Goal: Navigation & Orientation: Find specific page/section

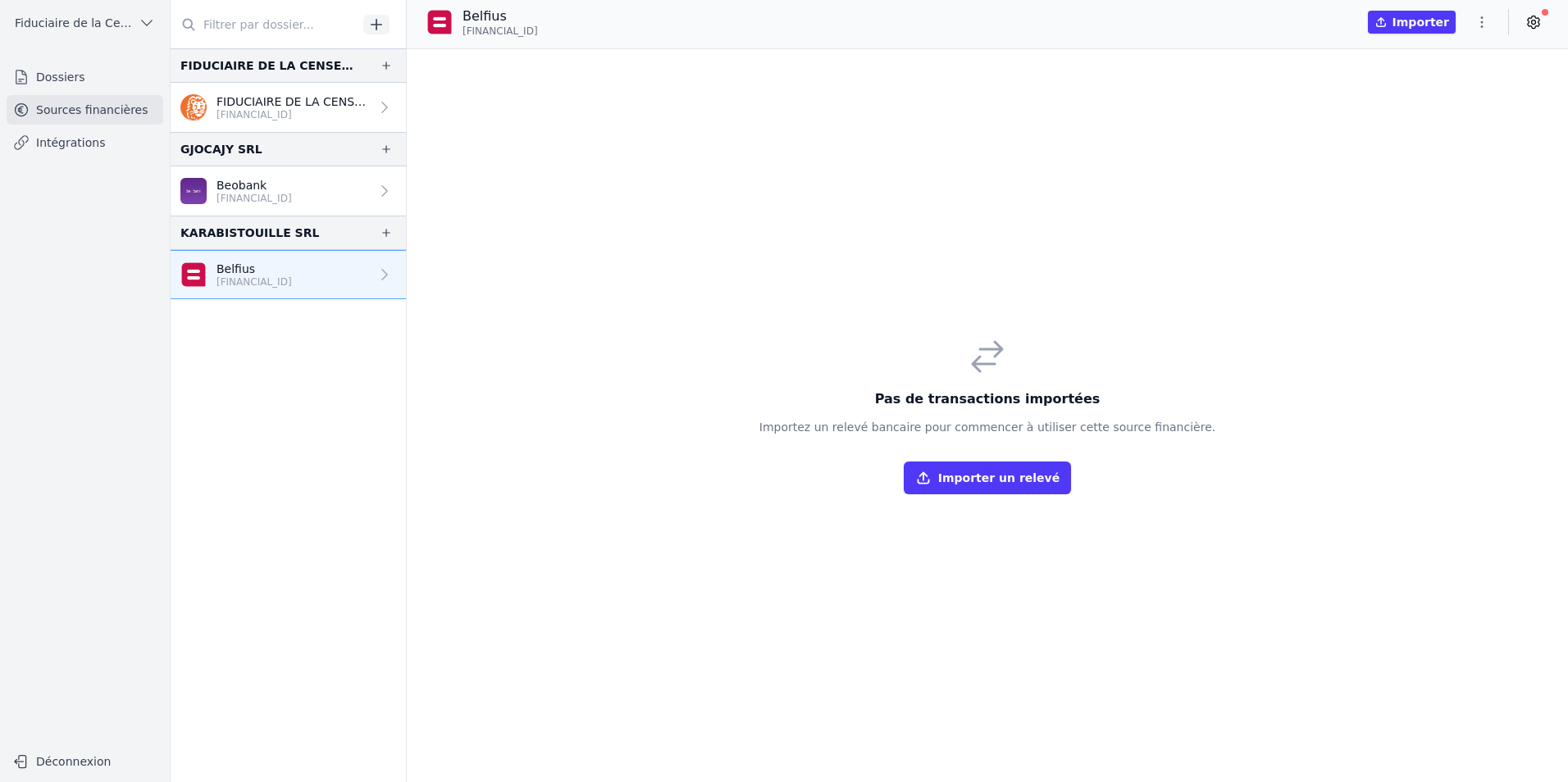
click at [229, 187] on p "Beobank" at bounding box center [254, 185] width 75 height 17
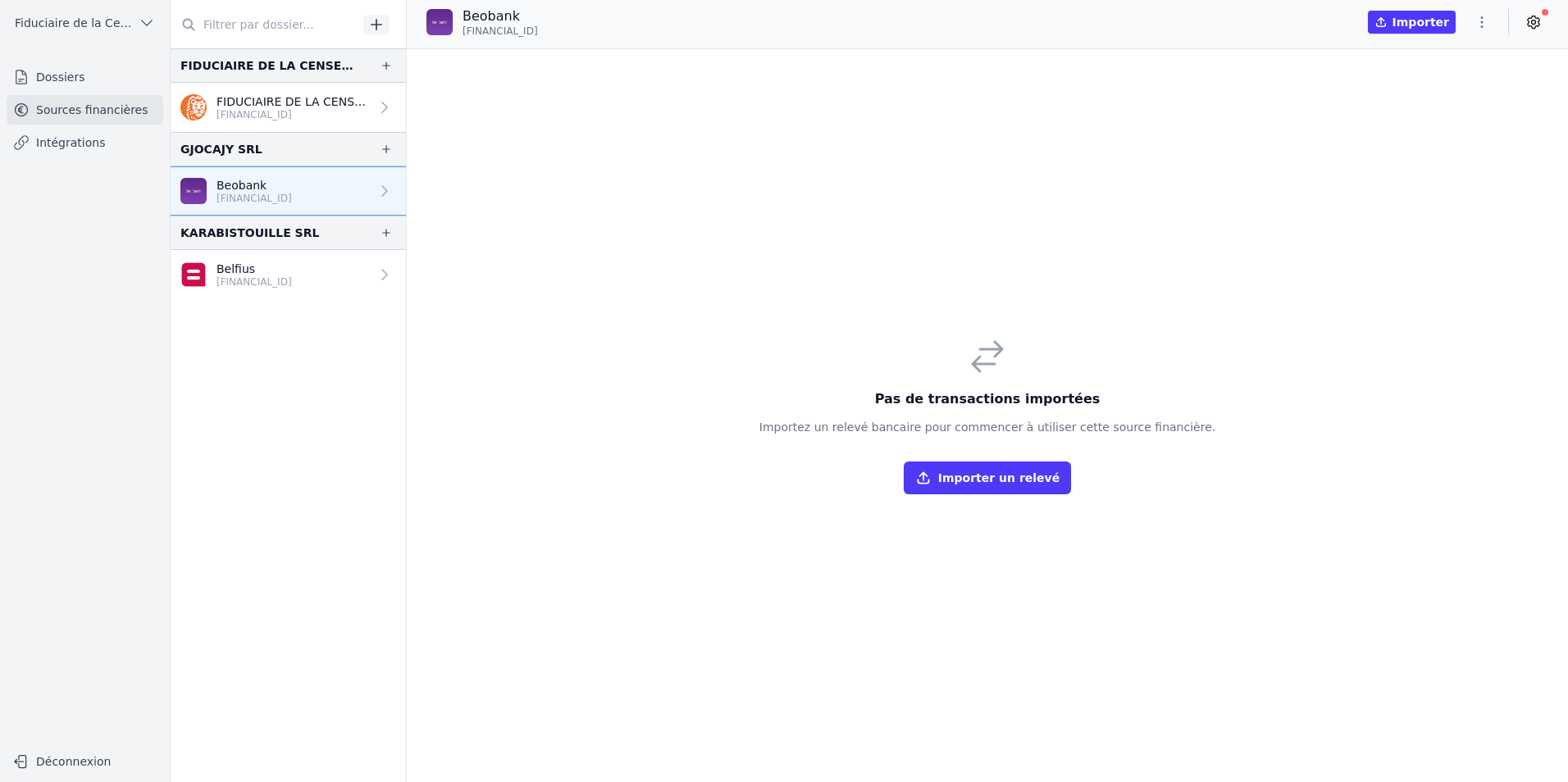
click at [236, 119] on p "[FINANCIAL_ID]" at bounding box center [294, 115] width 153 height 13
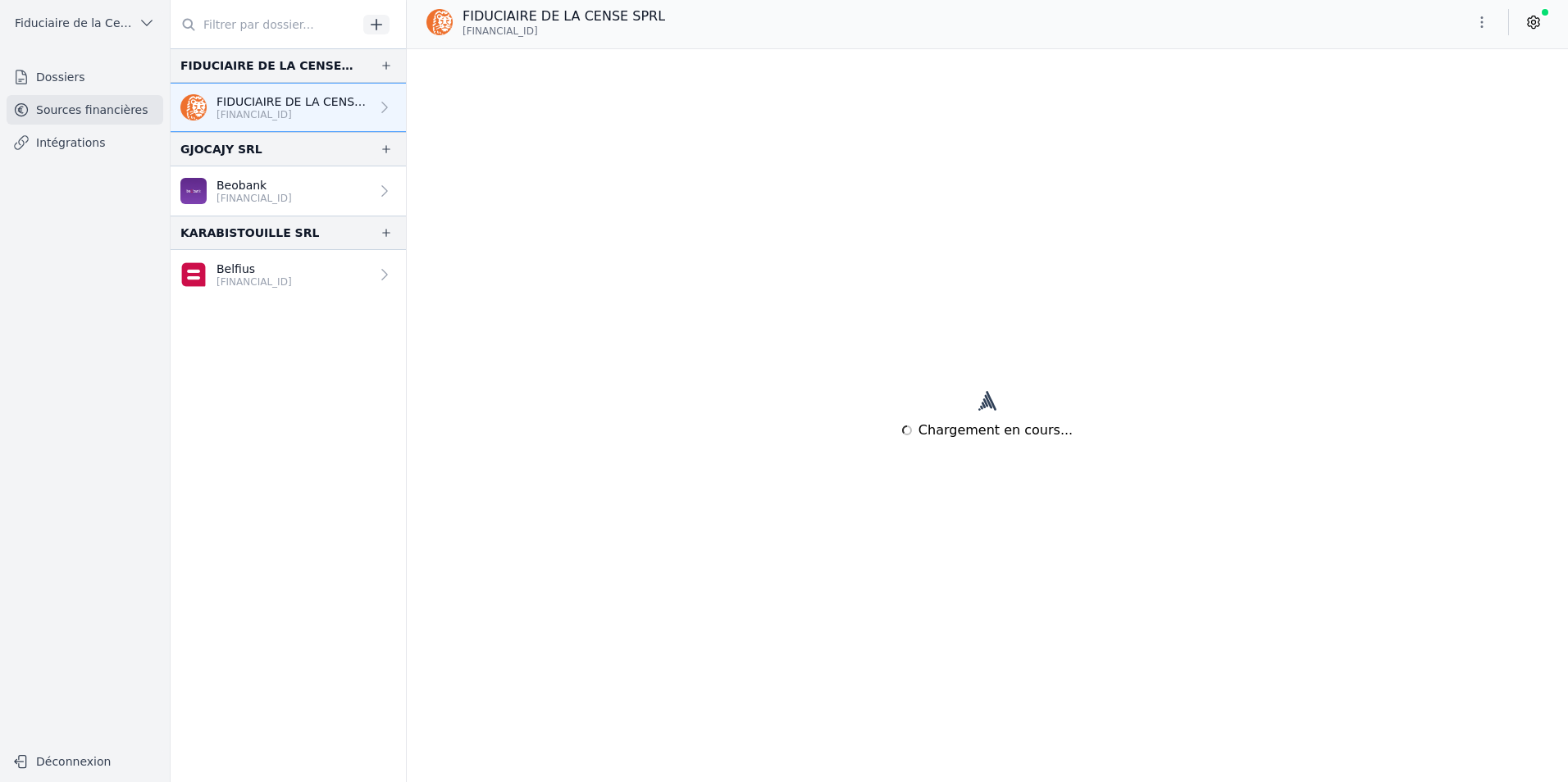
click at [244, 274] on p "Belfius" at bounding box center [254, 269] width 75 height 17
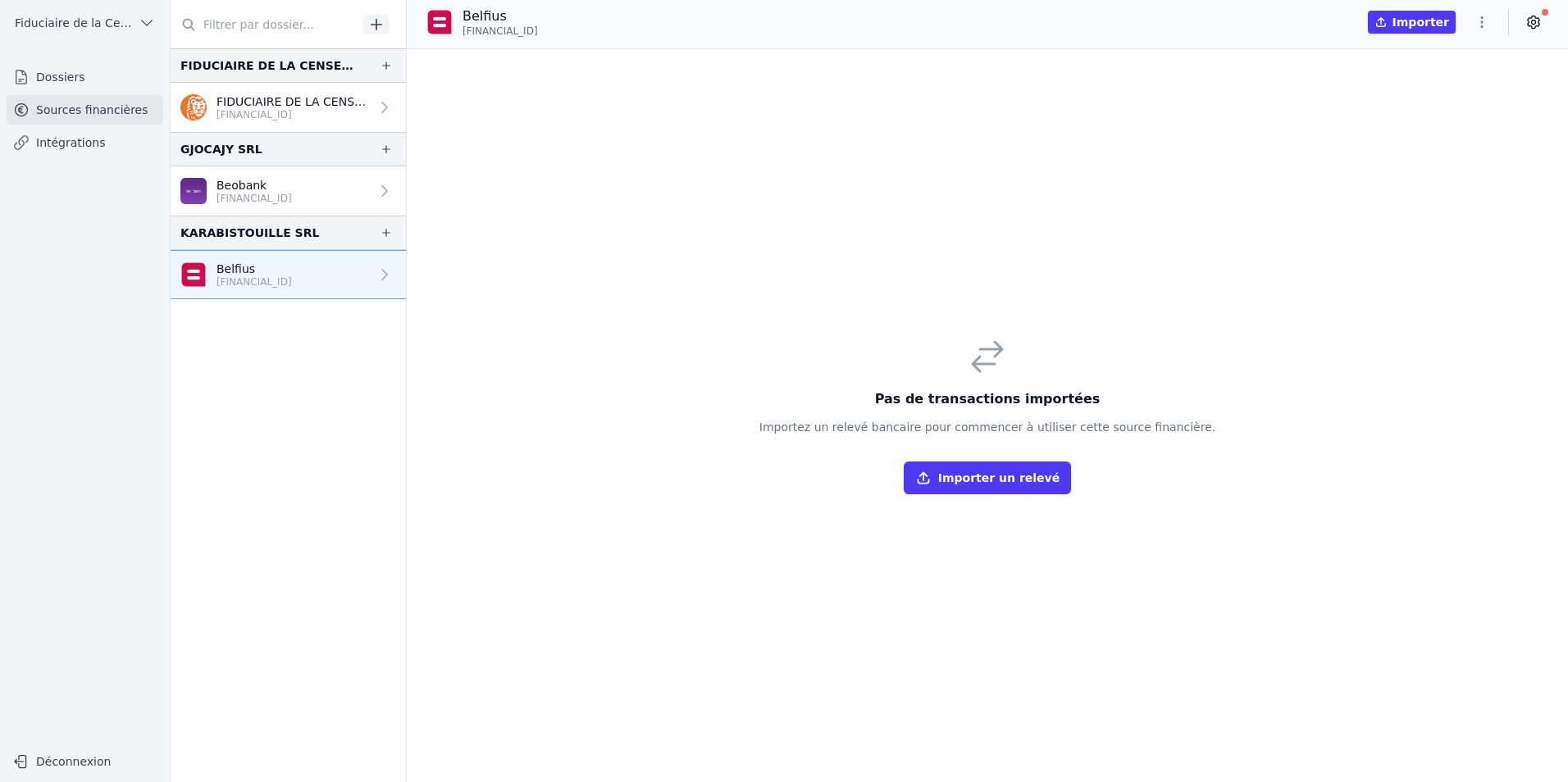
click at [292, 188] on p "Beobank" at bounding box center [254, 185] width 75 height 17
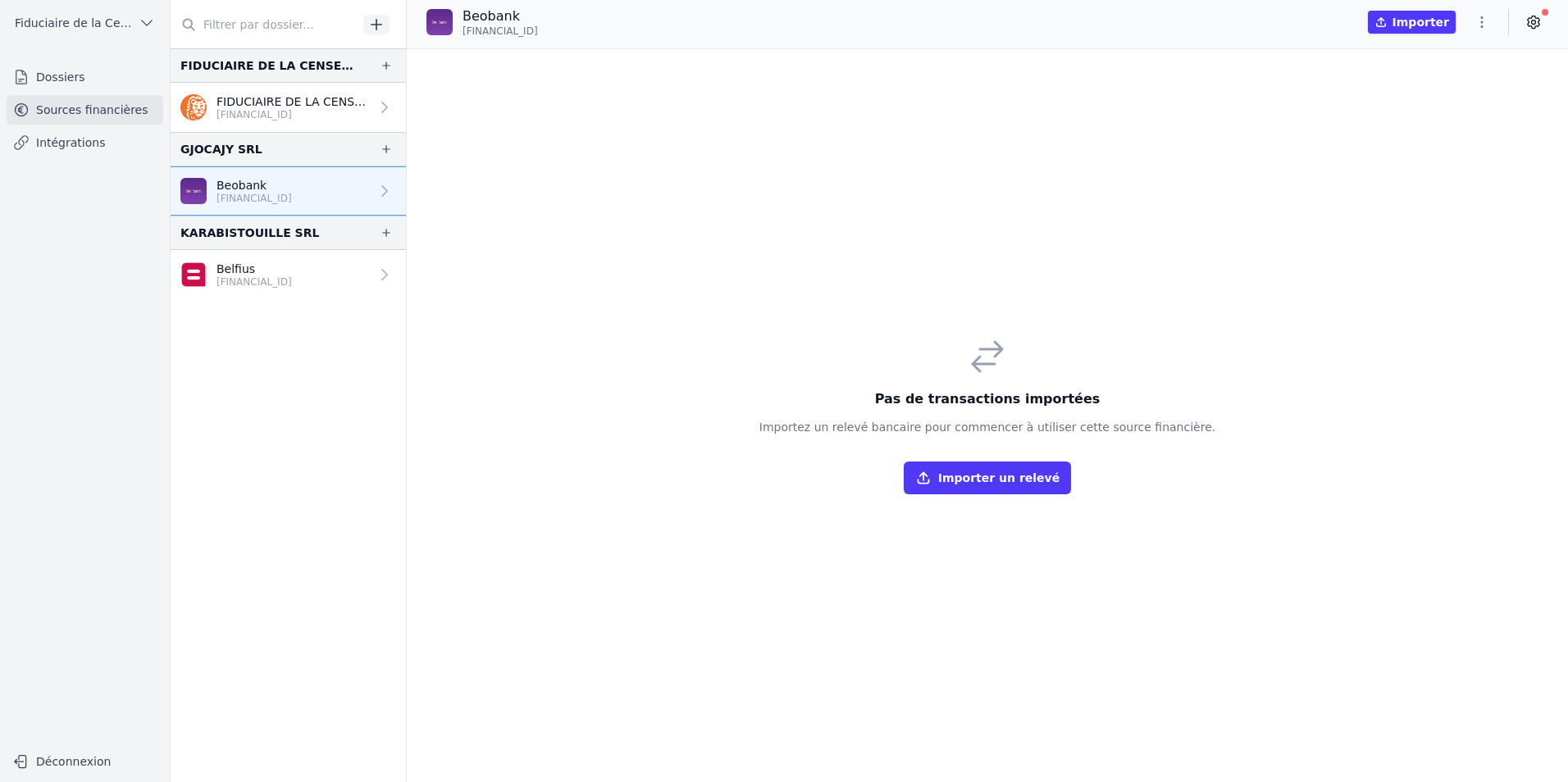
click at [292, 261] on p "Belfius" at bounding box center [254, 269] width 75 height 17
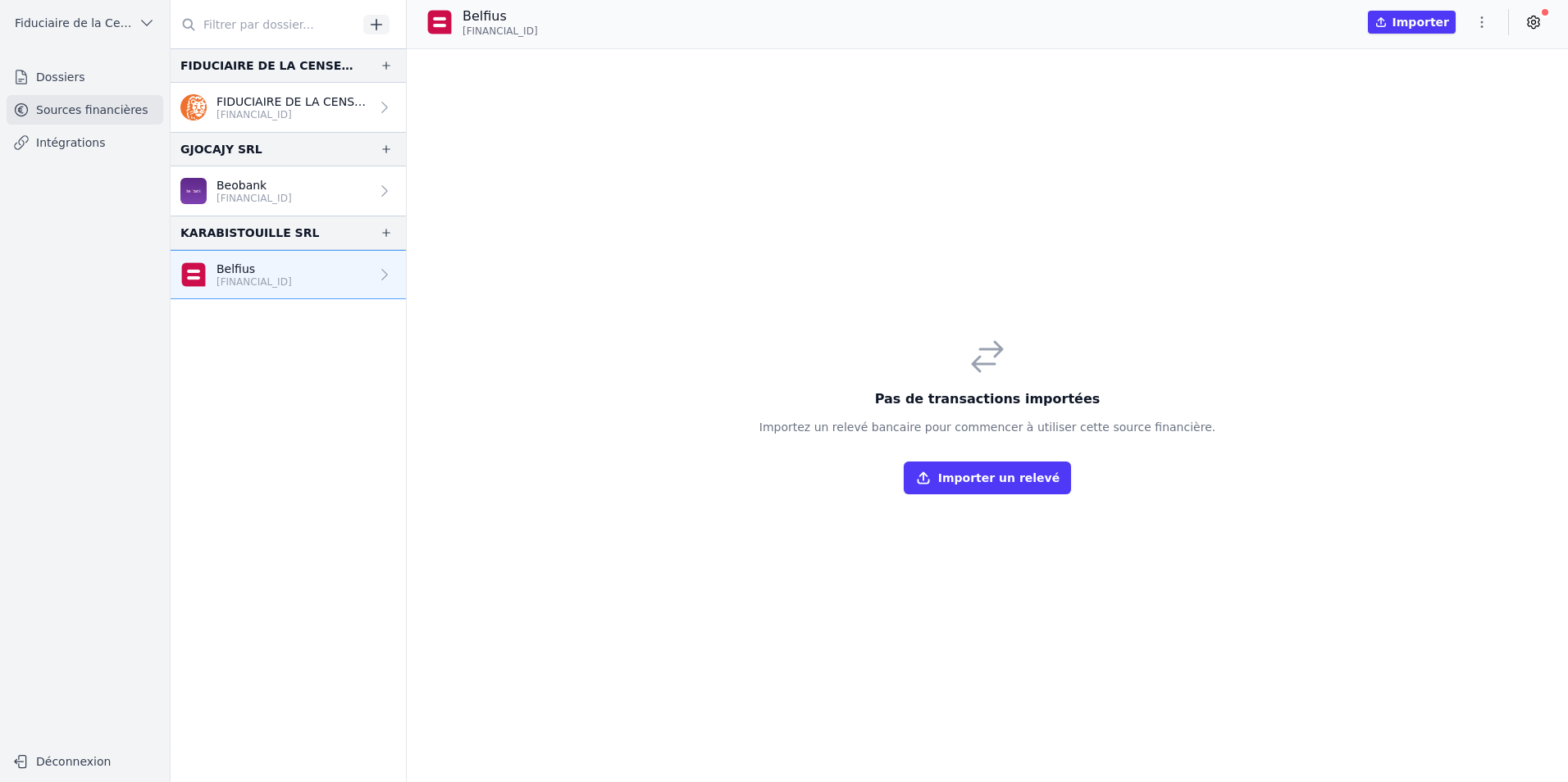
click at [275, 270] on p "Belfius" at bounding box center [254, 269] width 75 height 17
click at [381, 278] on icon at bounding box center [384, 275] width 17 height 17
click at [992, 478] on button "Importer un relevé" at bounding box center [987, 478] width 168 height 33
